Goal: Information Seeking & Learning: Find specific fact

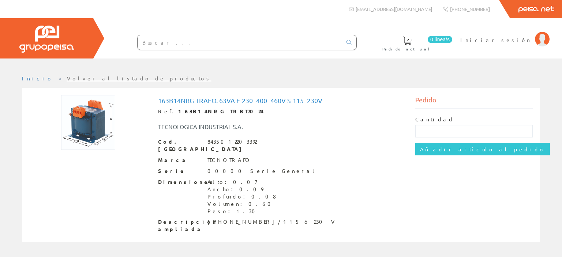
click at [184, 47] on input "text" at bounding box center [240, 42] width 205 height 15
paste input "163b14nrg"
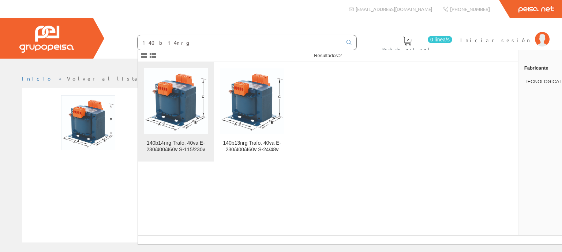
type input "140b14nrg"
click at [188, 121] on img at bounding box center [176, 100] width 64 height 65
